Goal: Information Seeking & Learning: Check status

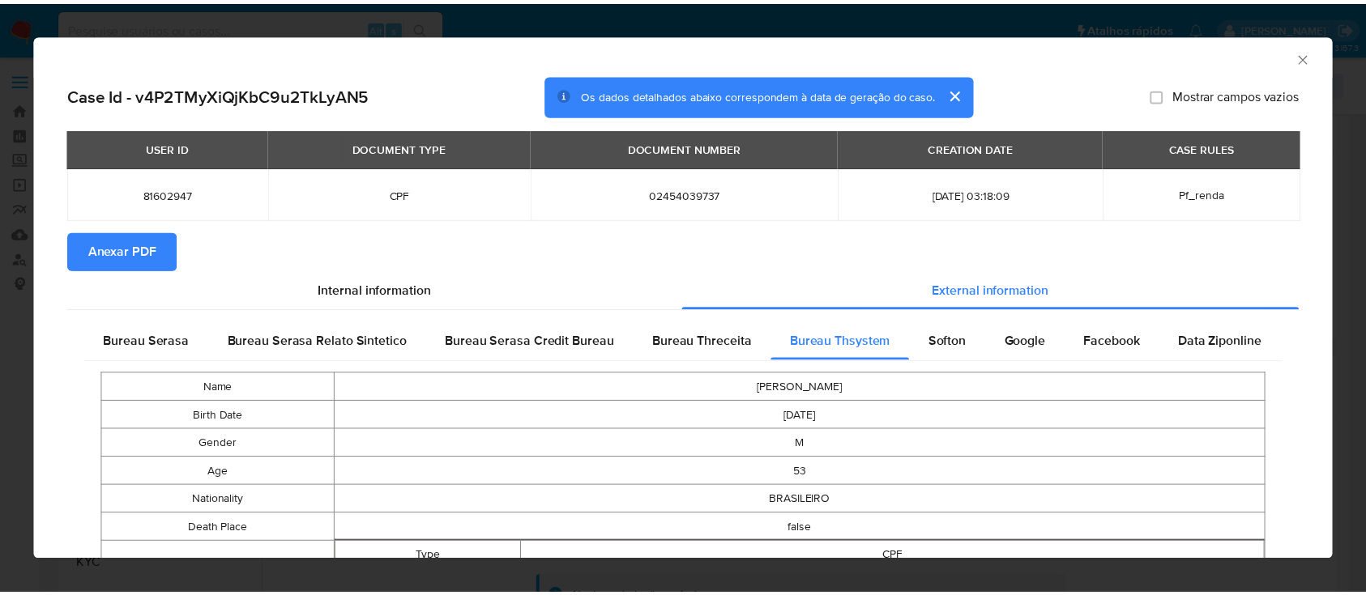
scroll to position [324, 0]
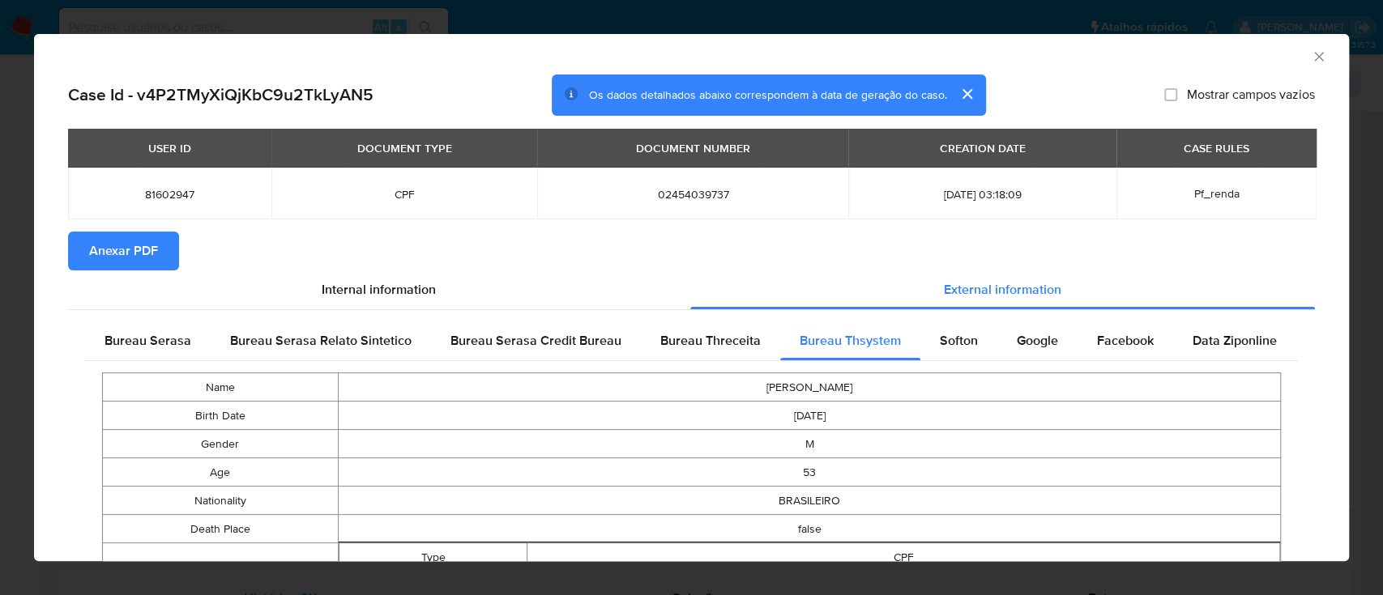
click at [1310, 57] on icon "Fechar a janela" at bounding box center [1318, 57] width 16 height 16
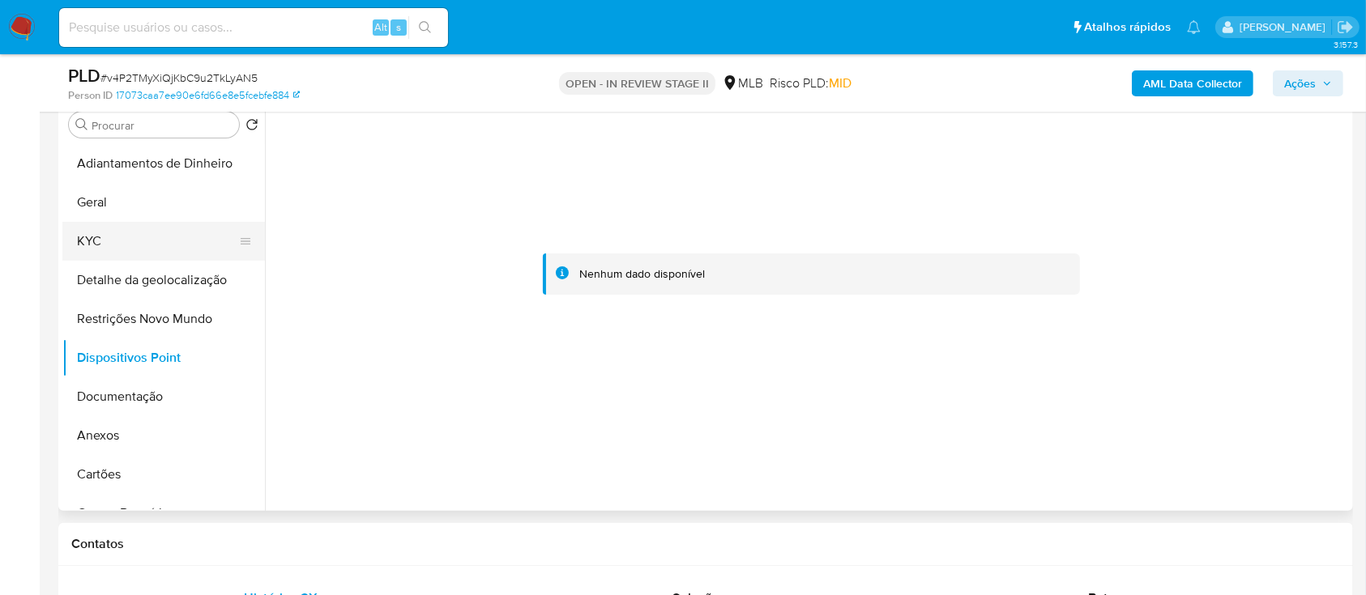
click at [83, 256] on button "KYC" at bounding box center [157, 241] width 190 height 39
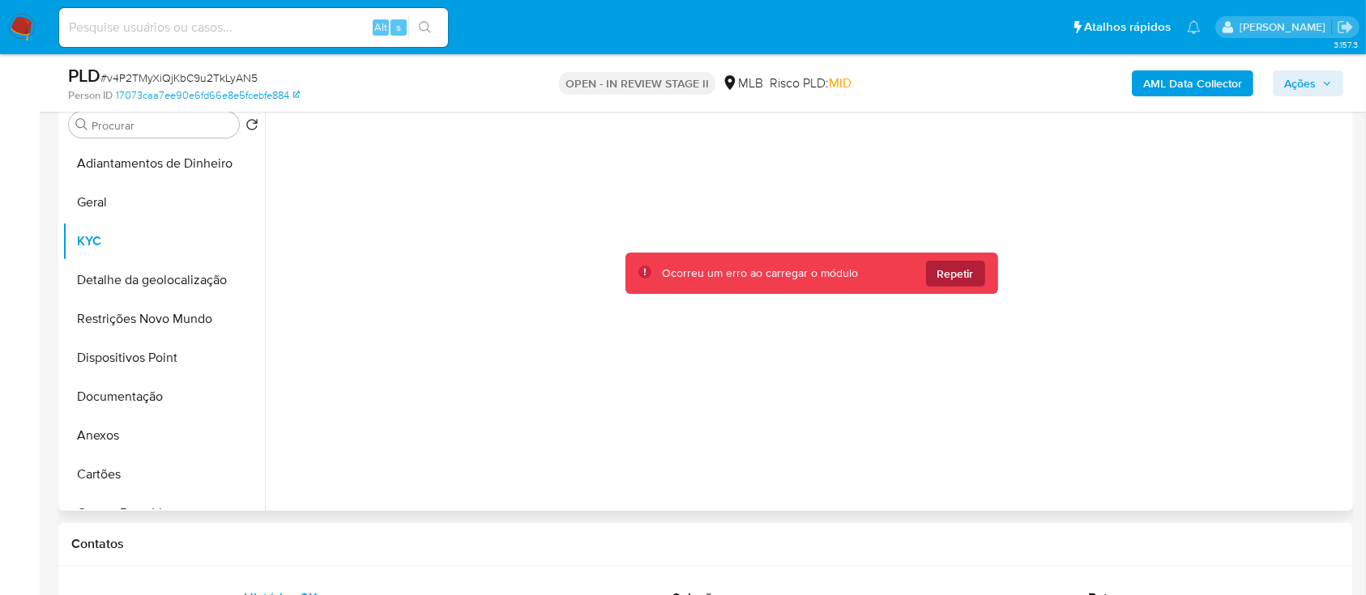
click at [957, 272] on span "Repetir" at bounding box center [955, 274] width 36 height 26
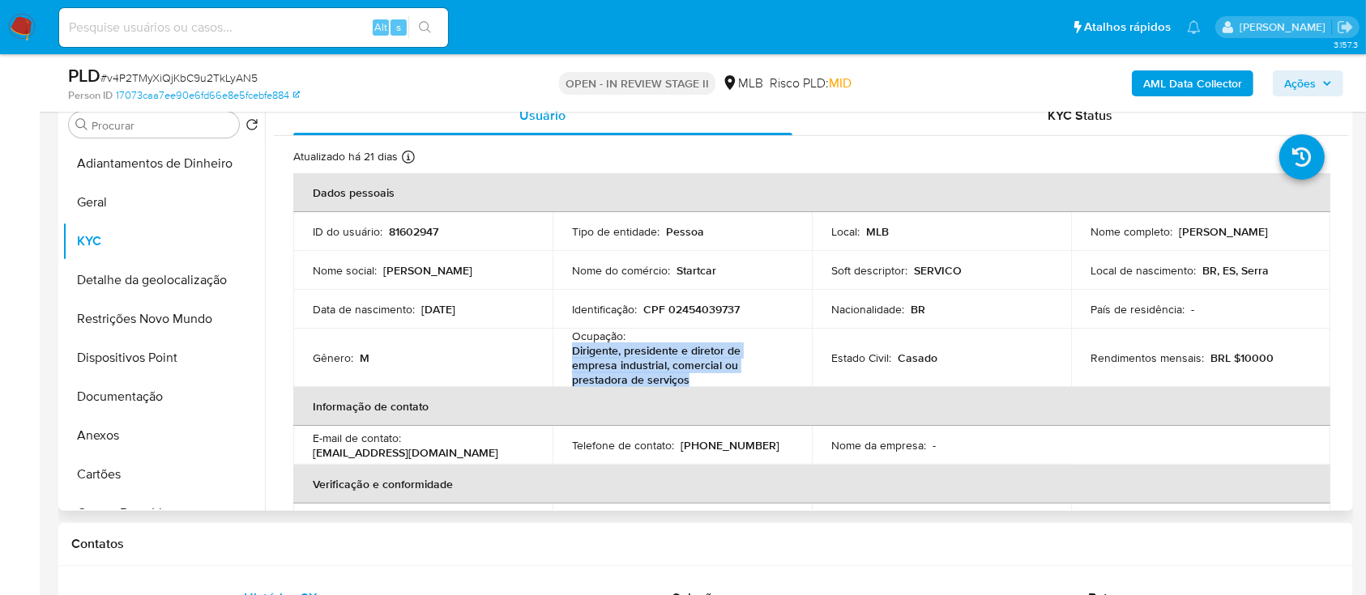
drag, startPoint x: 693, startPoint y: 379, endPoint x: 576, endPoint y: 359, distance: 119.2
click at [572, 355] on p "Dirigente, presidente e diretor de empresa industrial, comercial ou prestadora …" at bounding box center [679, 365] width 214 height 44
copy p "Dirigente, presidente e diretor de empresa industrial, comercial ou prestadora …"
click at [151, 396] on button "Documentação" at bounding box center [157, 396] width 190 height 39
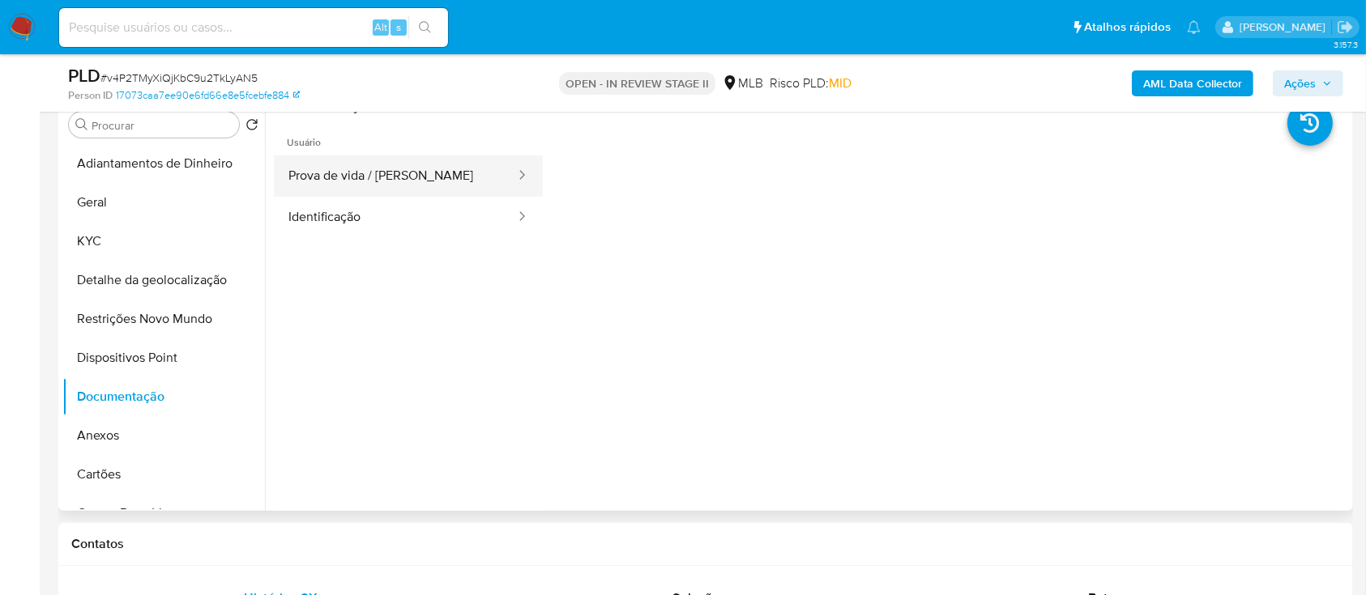
click at [419, 169] on button "Prova de vida / [PERSON_NAME]" at bounding box center [395, 176] width 243 height 41
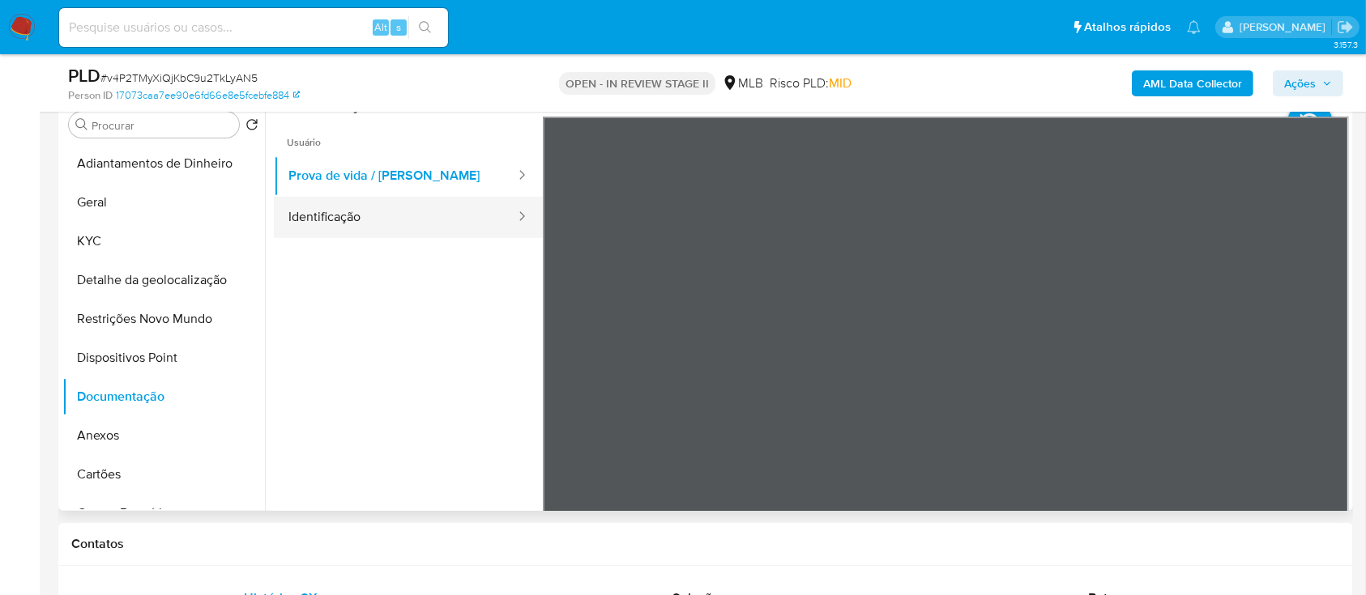
click at [327, 218] on button "Identificação" at bounding box center [395, 217] width 243 height 41
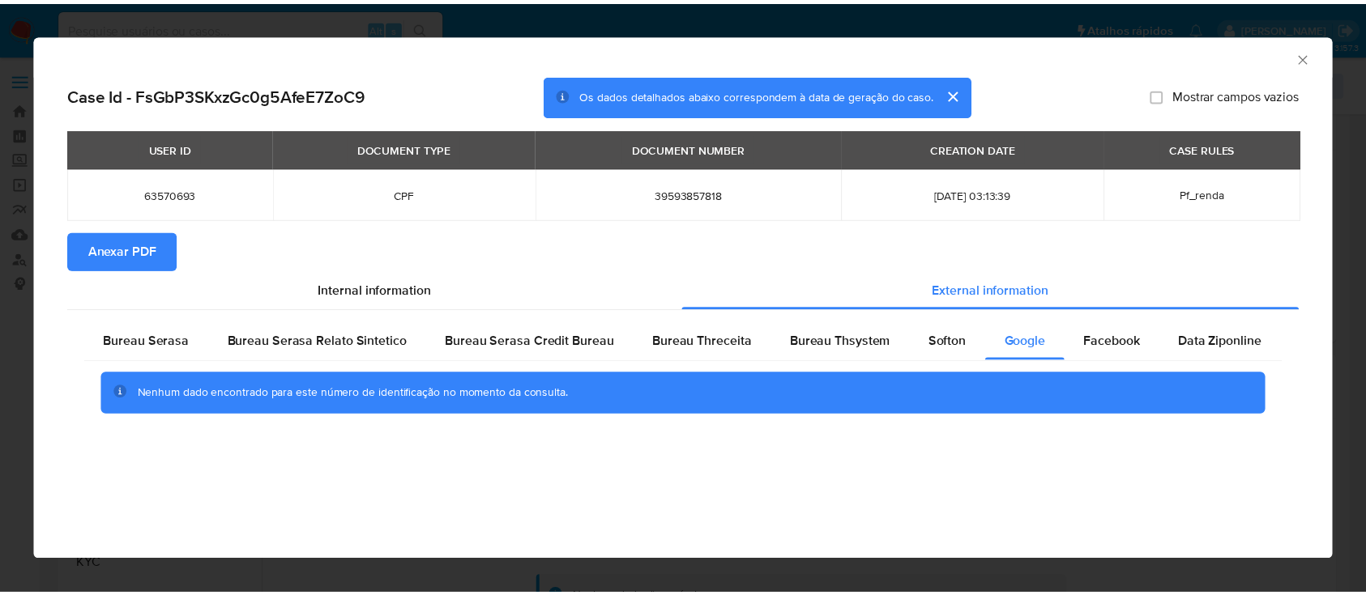
scroll to position [324, 0]
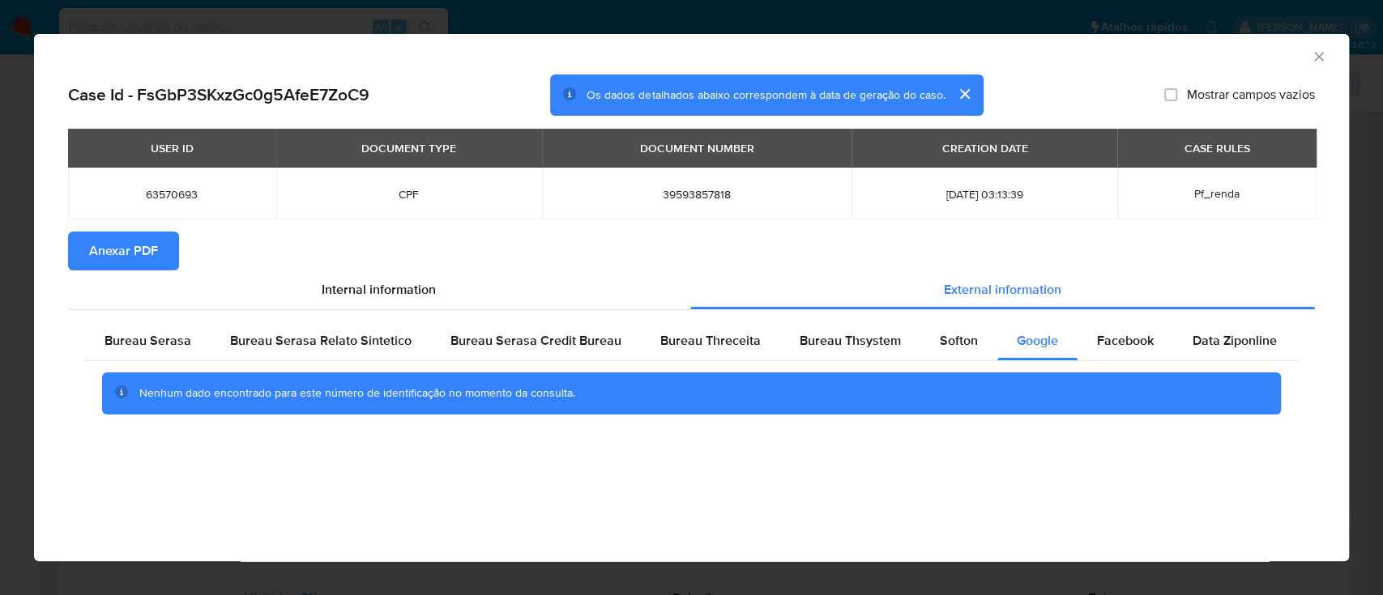
click at [1317, 52] on icon "Fechar a janela" at bounding box center [1318, 57] width 16 height 16
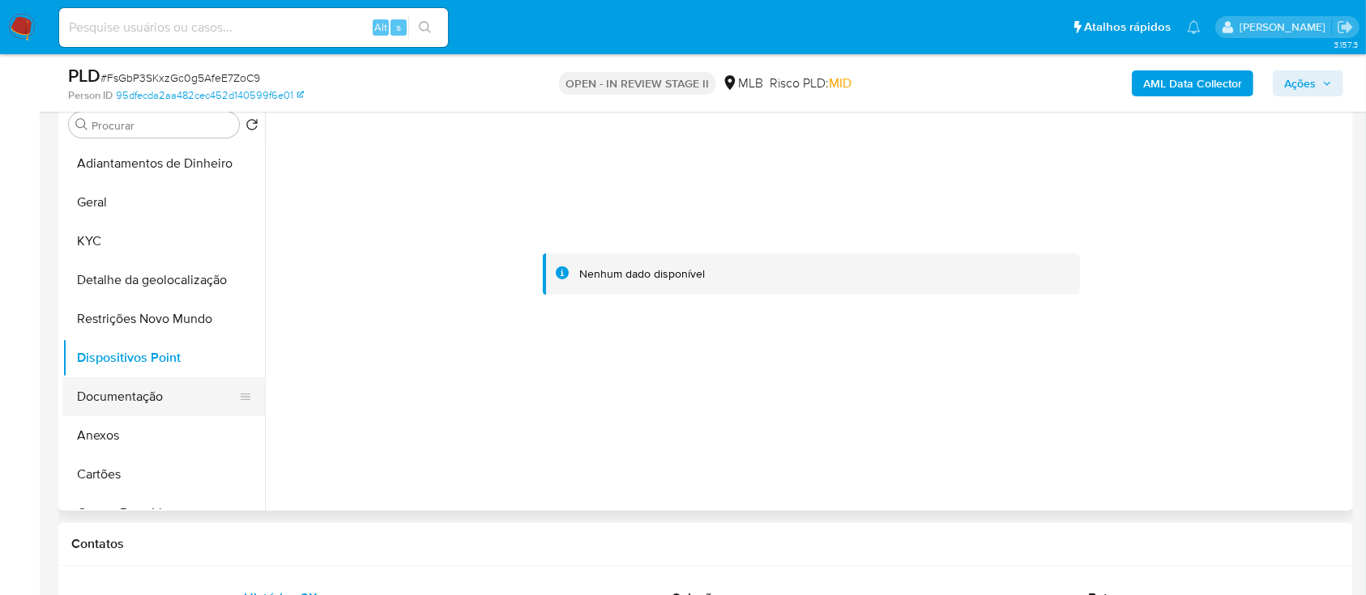
drag, startPoint x: 127, startPoint y: 402, endPoint x: 136, endPoint y: 396, distance: 10.6
click at [127, 401] on button "Documentação" at bounding box center [157, 396] width 190 height 39
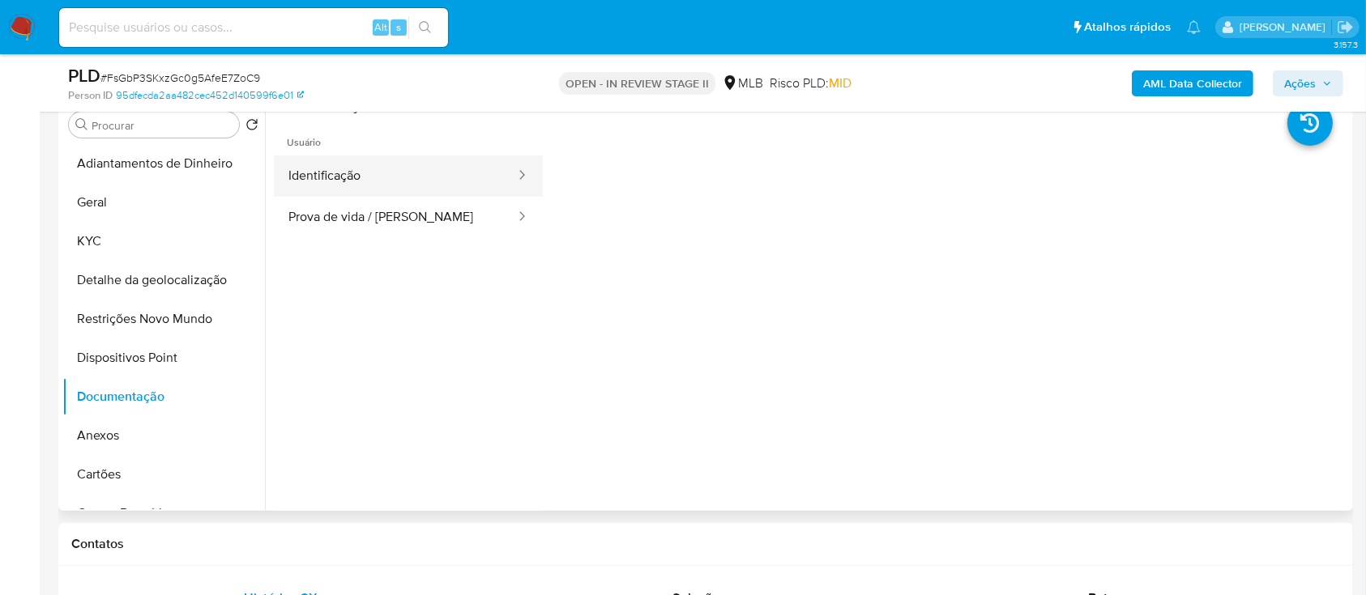
click at [441, 172] on button "Identificação" at bounding box center [395, 176] width 243 height 41
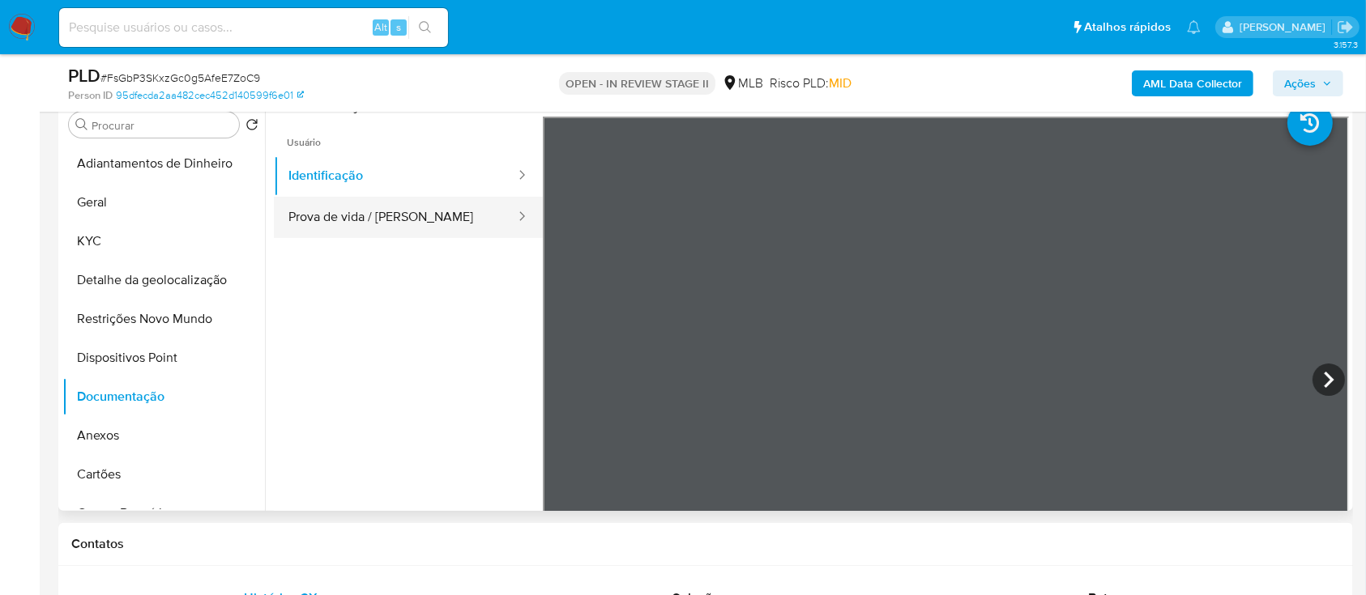
click at [317, 202] on button "Prova de vida / [PERSON_NAME]" at bounding box center [395, 217] width 243 height 41
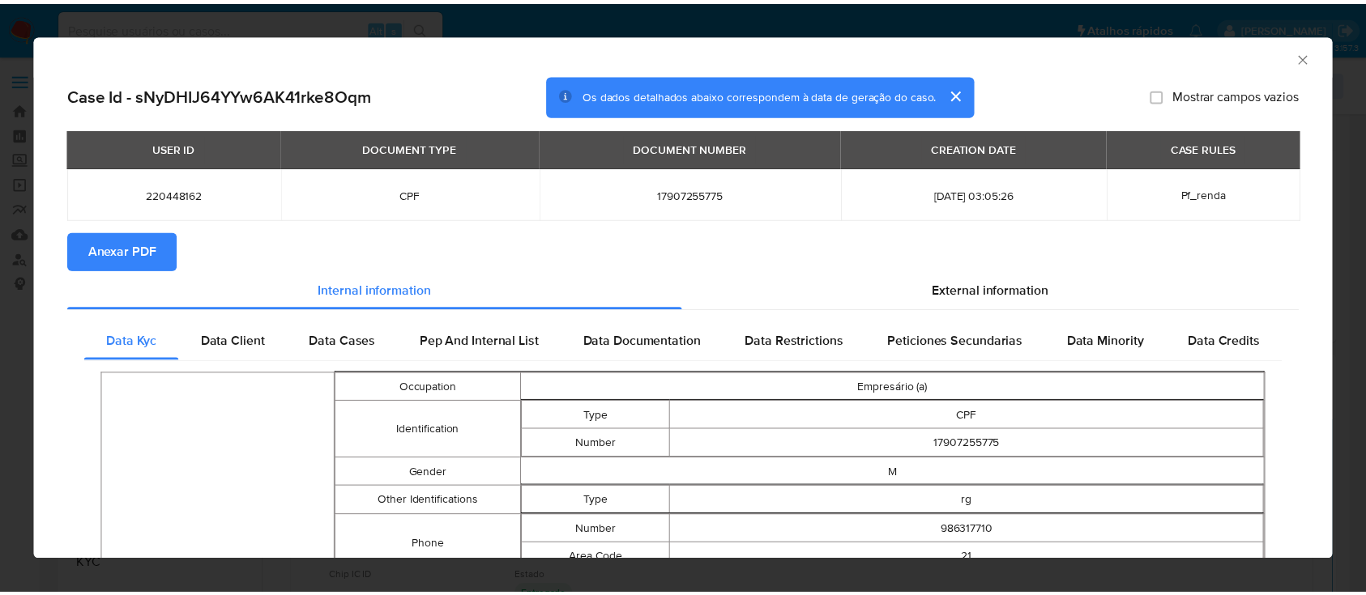
scroll to position [215, 0]
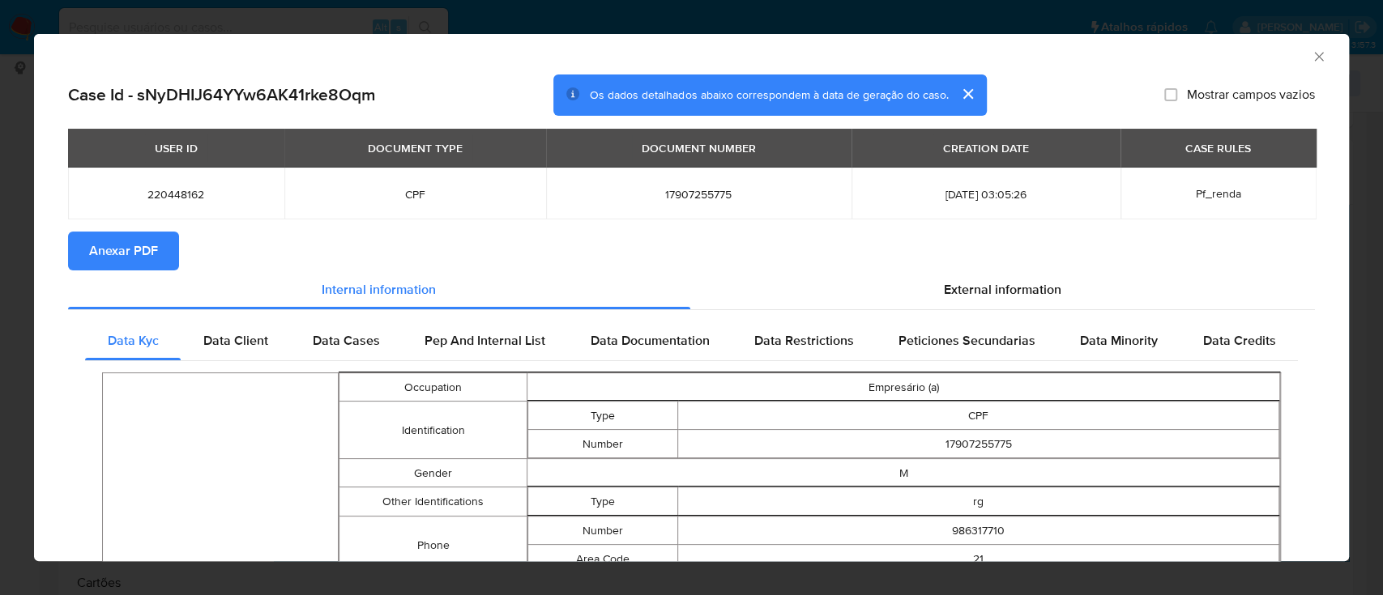
click at [1310, 52] on icon "Fechar a janela" at bounding box center [1318, 57] width 16 height 16
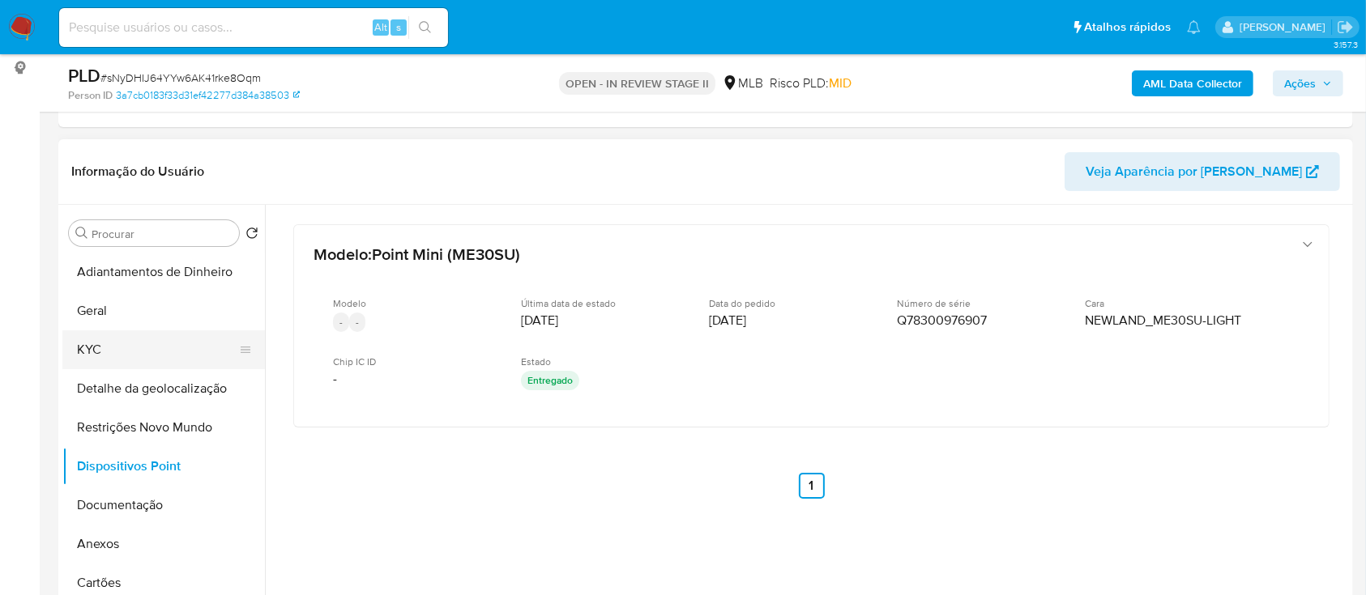
click at [118, 352] on button "KYC" at bounding box center [157, 349] width 190 height 39
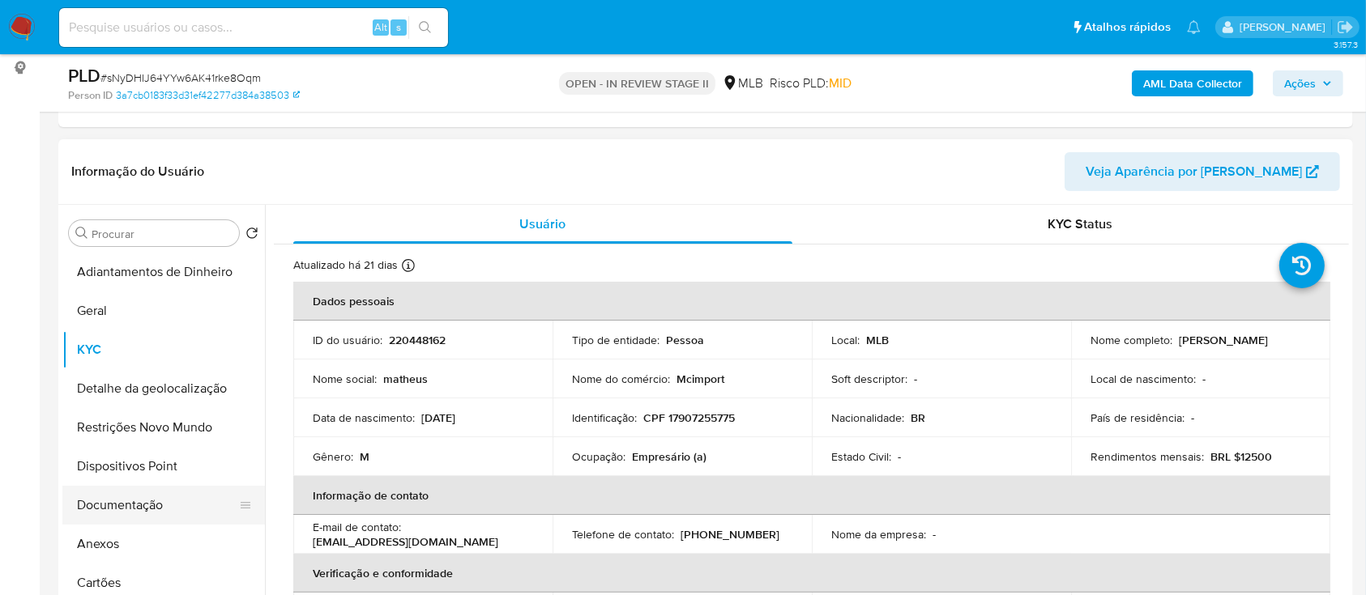
click at [118, 509] on button "Documentação" at bounding box center [157, 505] width 190 height 39
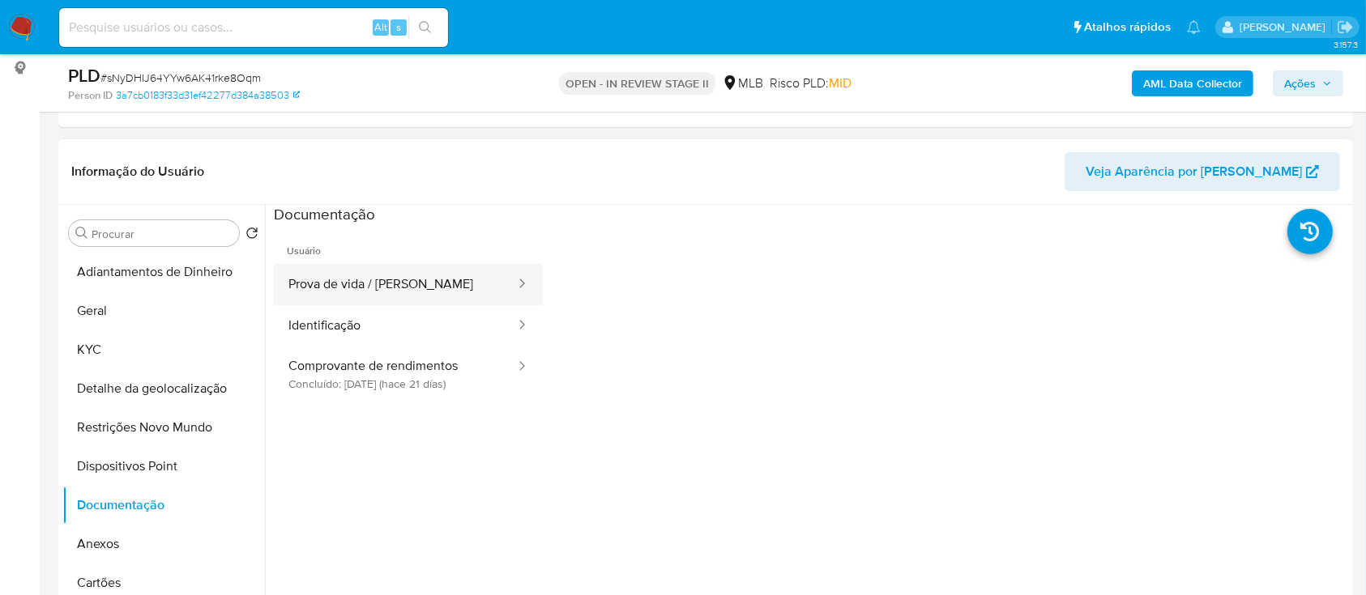
click at [357, 273] on button "Prova de vida / [PERSON_NAME]" at bounding box center [395, 284] width 243 height 41
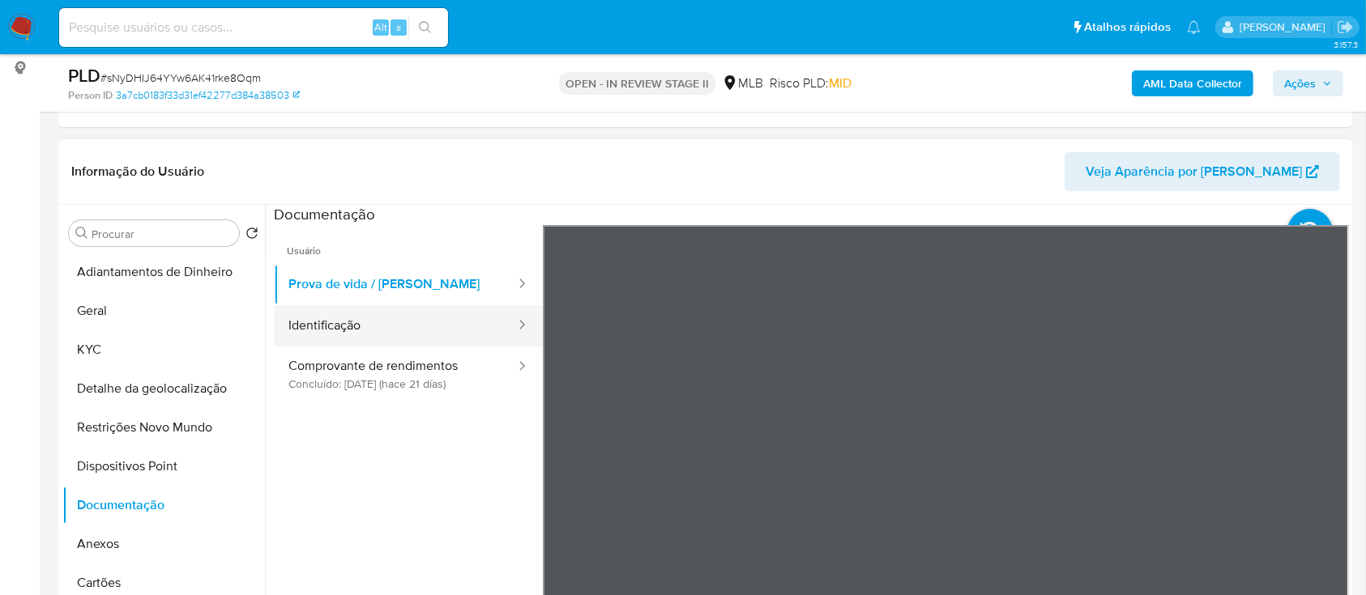
click at [429, 330] on button "Identificação" at bounding box center [395, 325] width 243 height 41
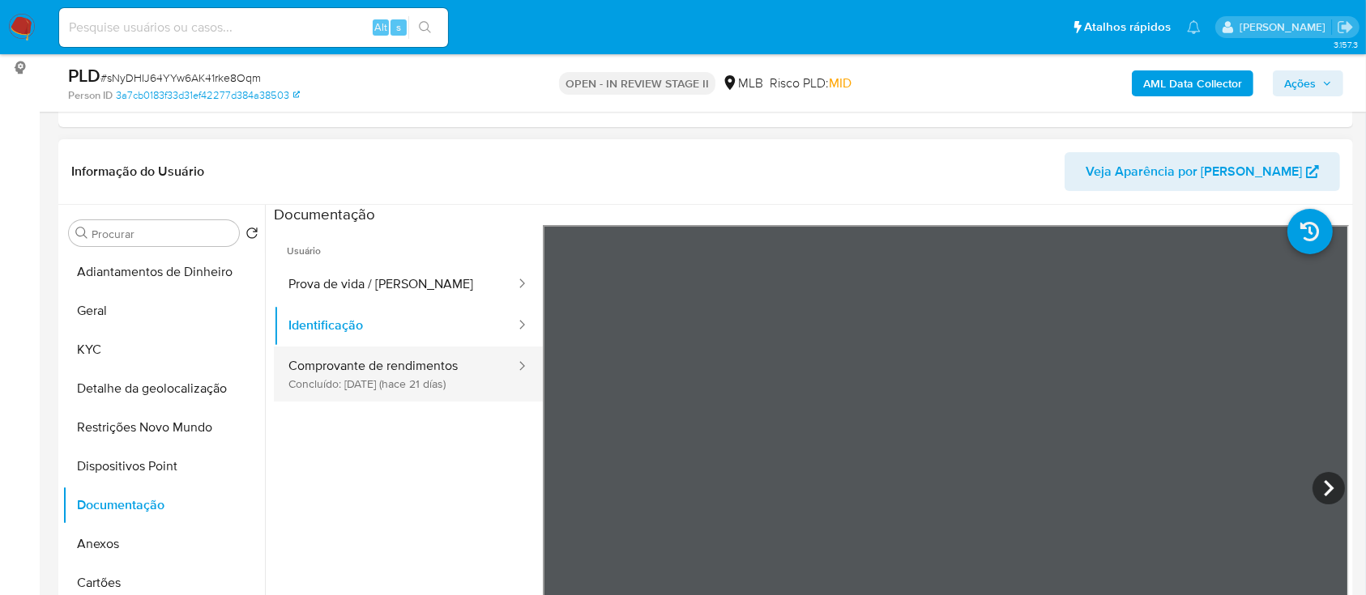
click at [406, 375] on button "Comprovante de rendimentos Concluído: 19/08/2025 (hace 21 días)" at bounding box center [395, 374] width 243 height 55
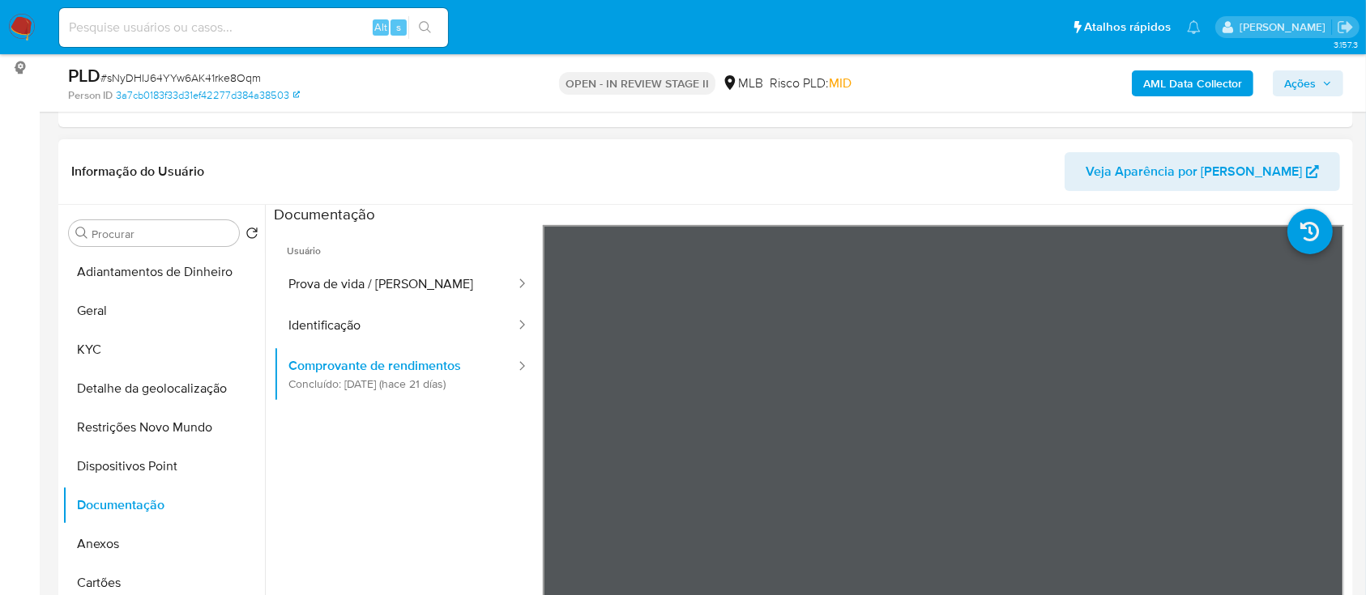
scroll to position [324, 0]
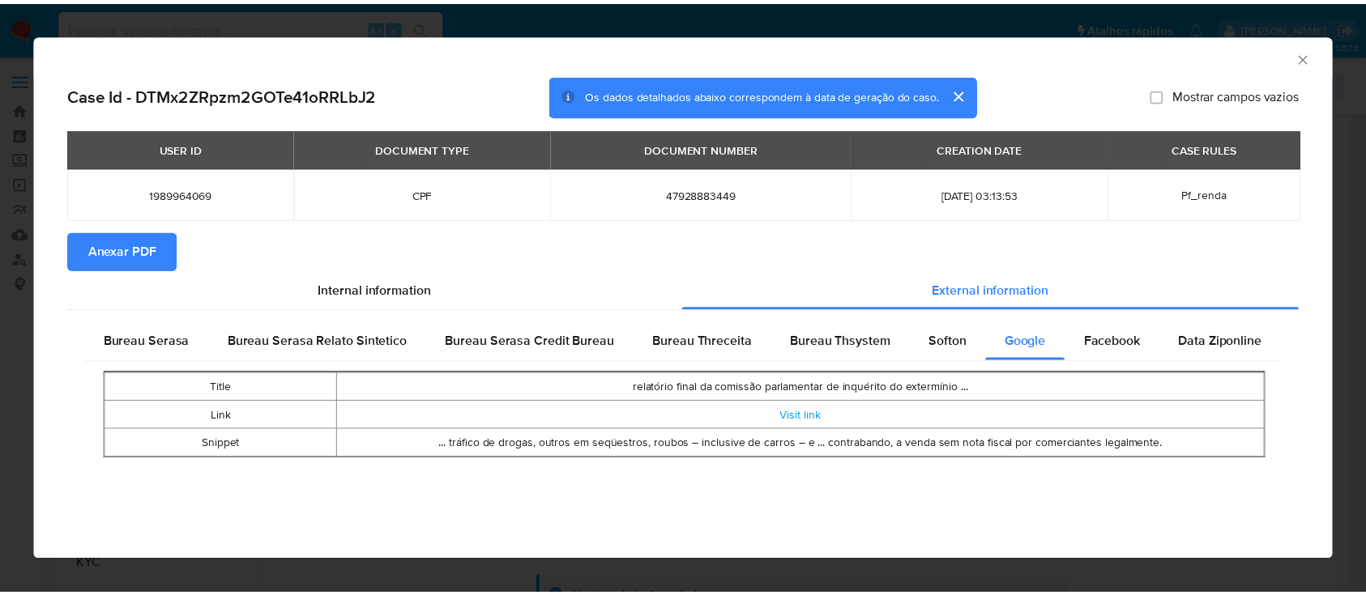
scroll to position [324, 0]
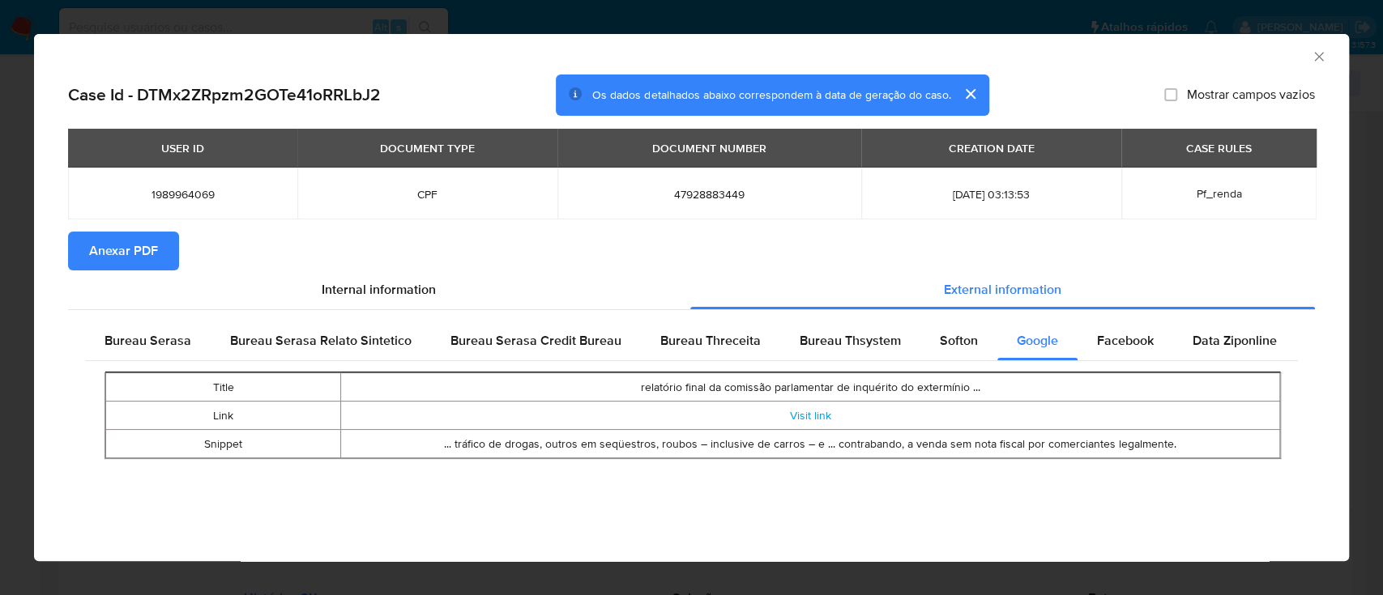
click at [1308, 50] on div "AML Data Collector" at bounding box center [677, 54] width 1265 height 18
click at [1323, 61] on icon "Fechar a janela" at bounding box center [1318, 57] width 16 height 16
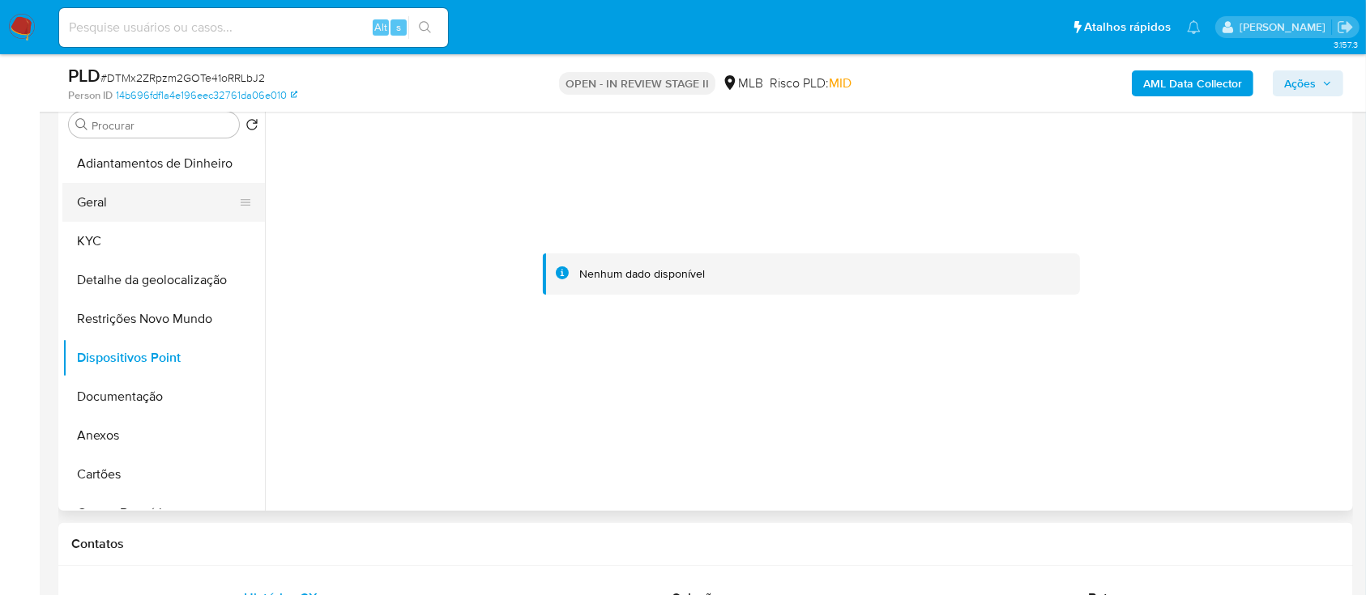
click at [111, 205] on button "Geral" at bounding box center [157, 202] width 190 height 39
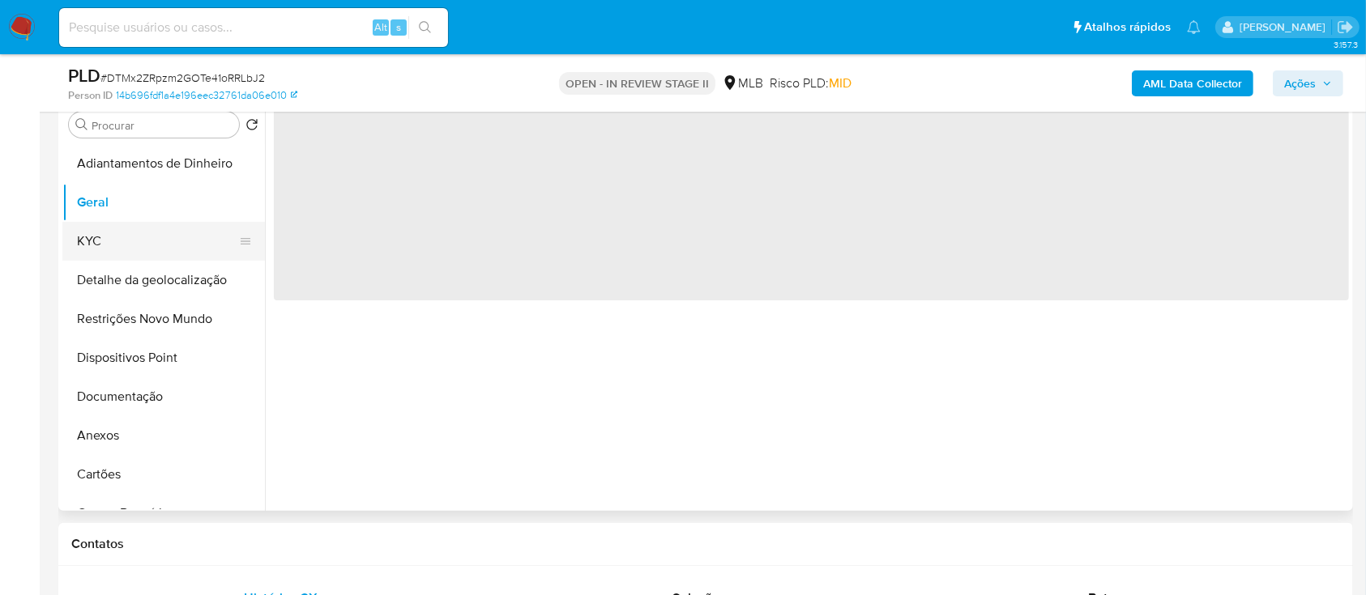
click at [132, 243] on button "KYC" at bounding box center [157, 241] width 190 height 39
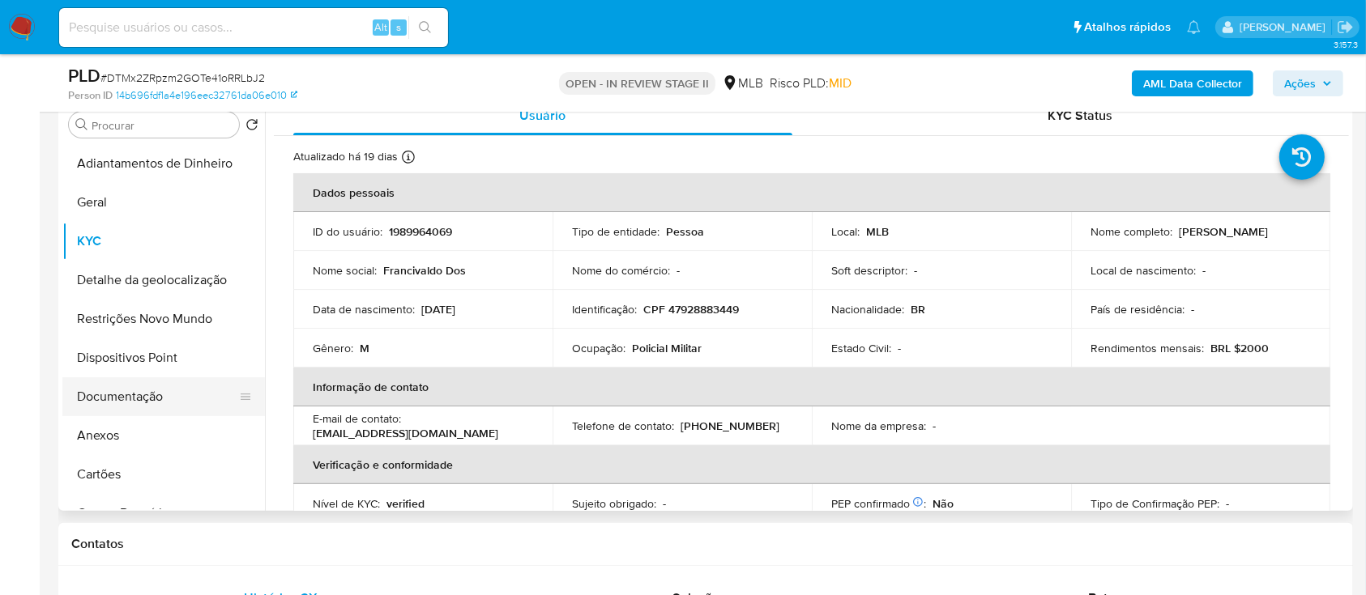
click at [108, 397] on button "Documentação" at bounding box center [157, 396] width 190 height 39
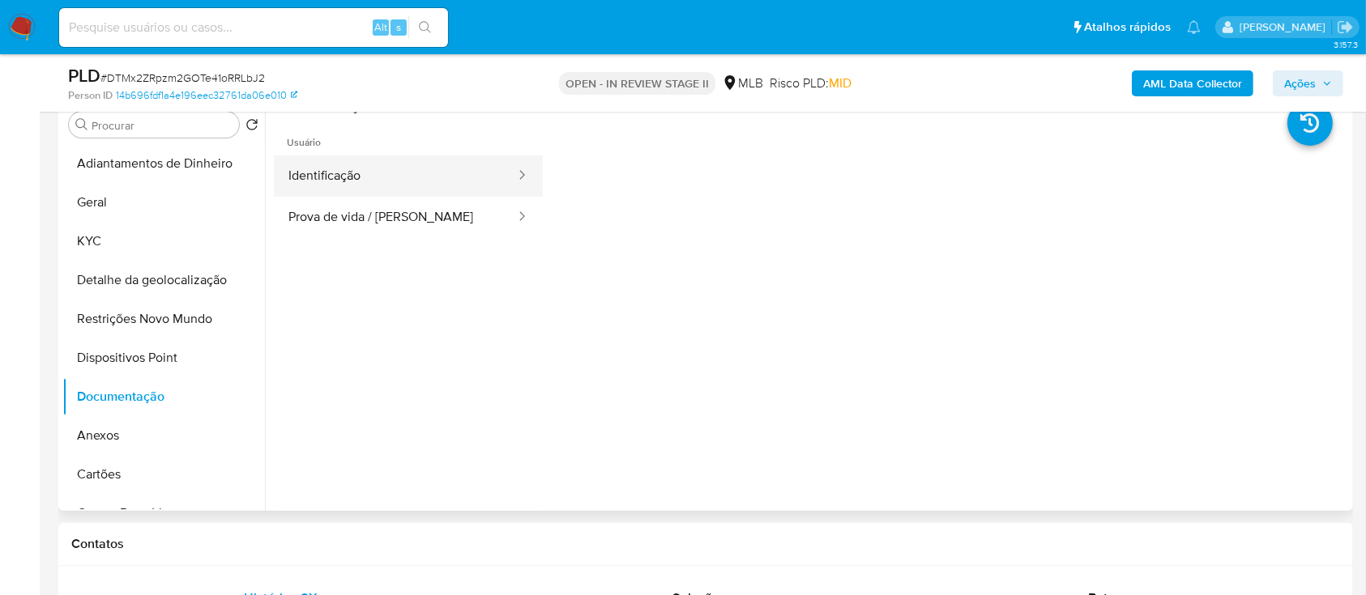
click at [383, 165] on button "Identificação" at bounding box center [395, 176] width 243 height 41
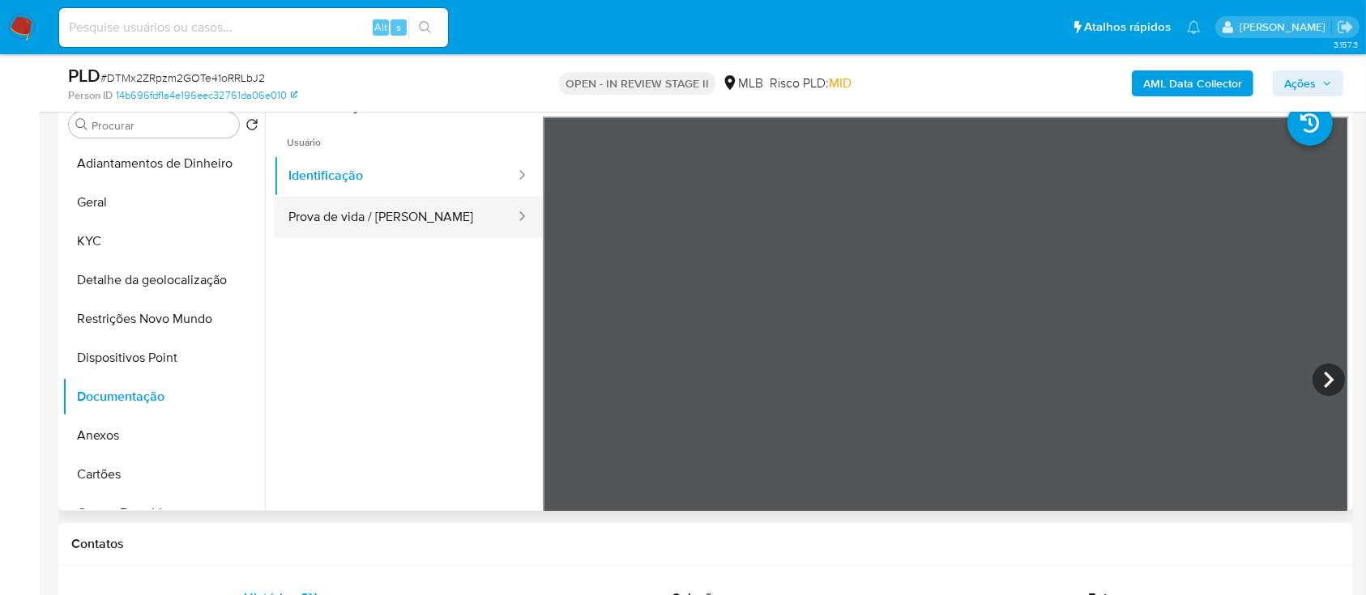
click at [423, 223] on button "Prova de vida / [PERSON_NAME]" at bounding box center [395, 217] width 243 height 41
